Goal: Task Accomplishment & Management: Manage account settings

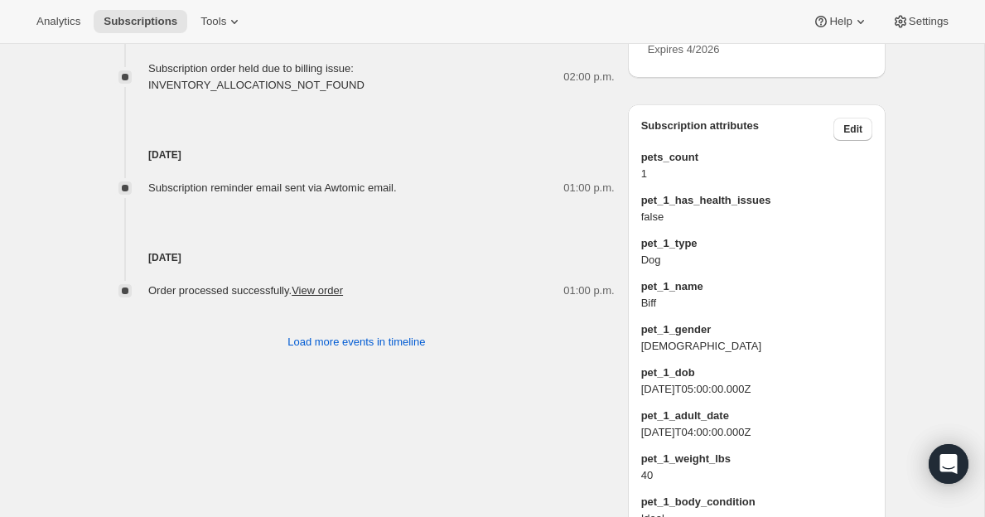
scroll to position [1005, 0]
